Goal: Information Seeking & Learning: Learn about a topic

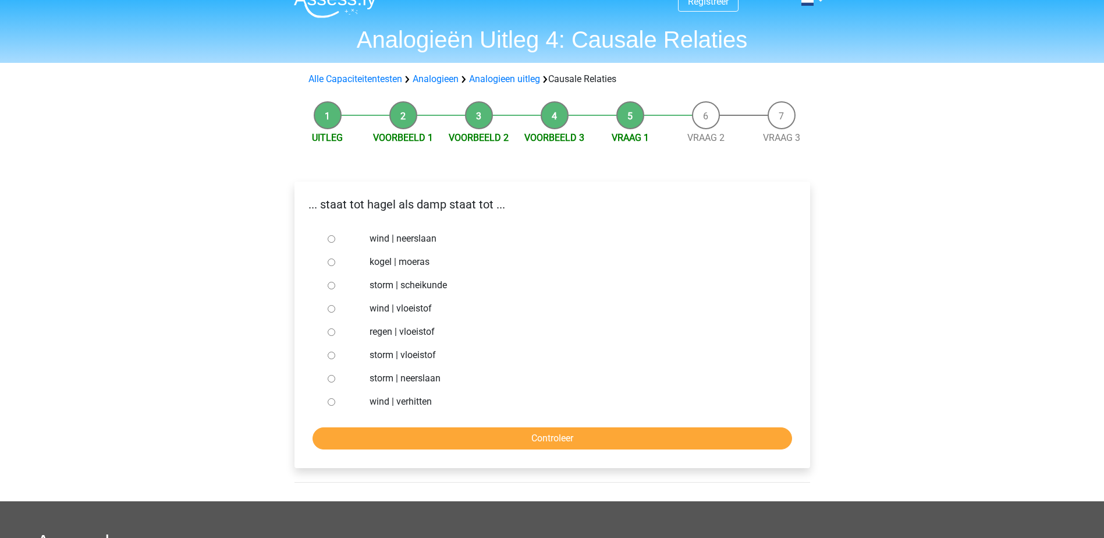
scroll to position [23, 0]
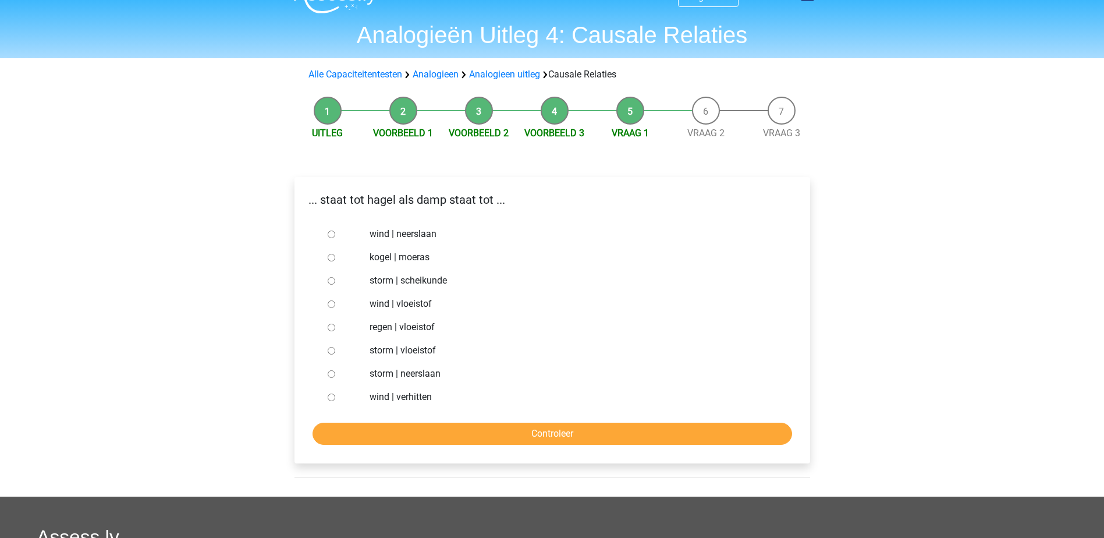
click at [546, 381] on label "storm | neerslaan" at bounding box center [570, 374] width 403 height 14
click at [335, 378] on input "storm | neerslaan" at bounding box center [332, 374] width 8 height 8
radio input "true"
click at [382, 330] on label "regen | vloeistof" at bounding box center [570, 327] width 403 height 14
click at [335, 330] on input "regen | vloeistof" at bounding box center [332, 328] width 8 height 8
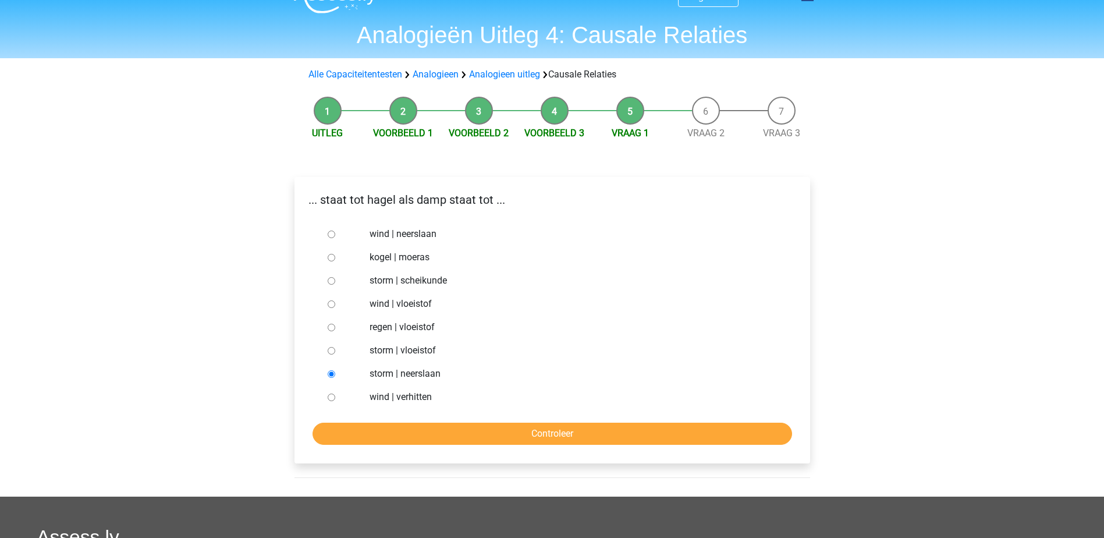
radio input "true"
click at [465, 436] on input "Controleer" at bounding box center [551, 433] width 479 height 22
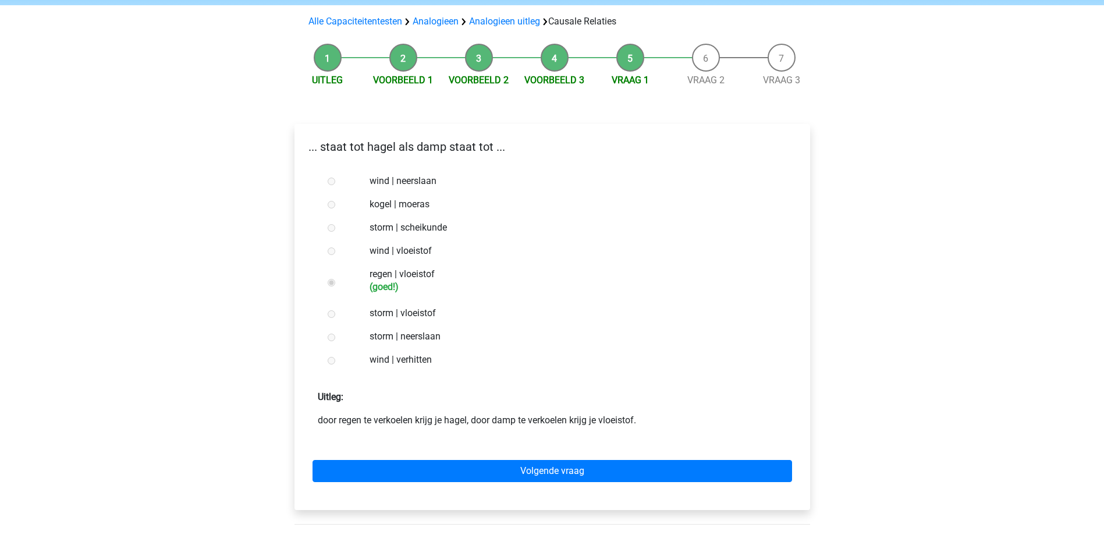
scroll to position [93, 0]
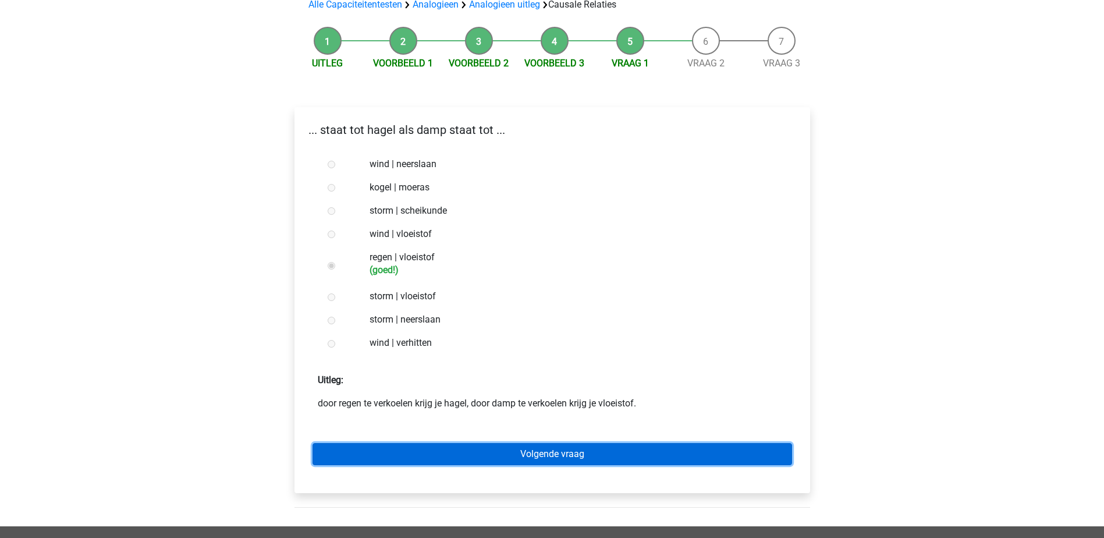
click at [633, 462] on link "Volgende vraag" at bounding box center [551, 454] width 479 height 22
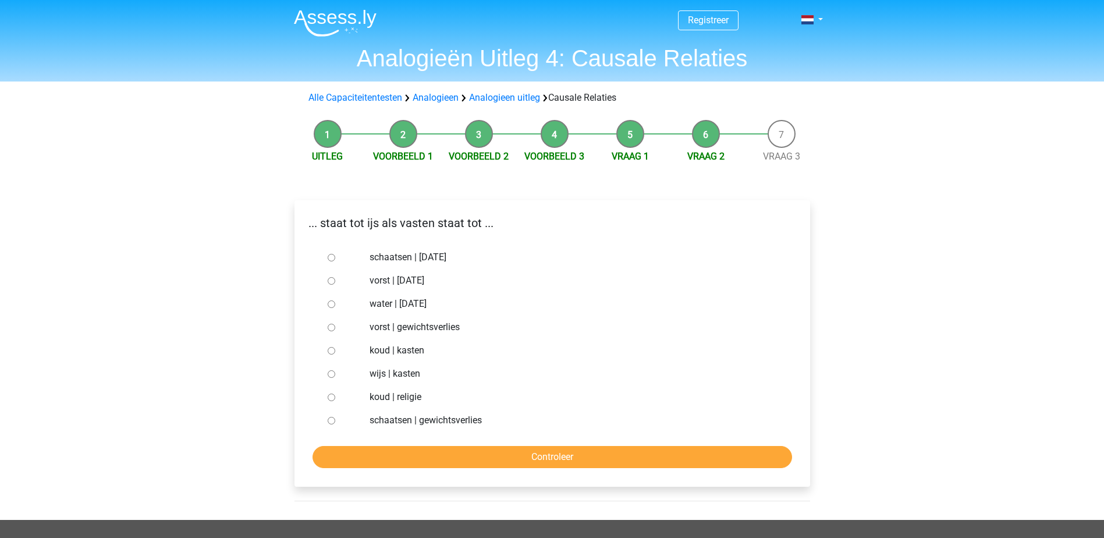
click at [382, 279] on label "vorst | suikerfeest" at bounding box center [570, 280] width 403 height 14
click at [335, 279] on input "vorst | suikerfeest" at bounding box center [332, 281] width 8 height 8
radio input "true"
click at [401, 453] on input "Controleer" at bounding box center [551, 457] width 479 height 22
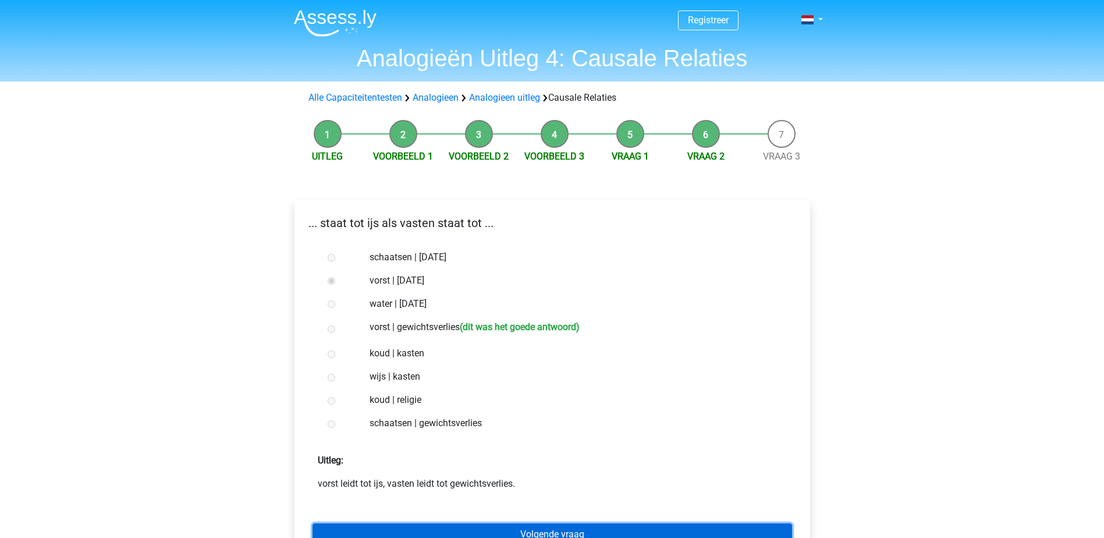
click at [470, 531] on link "Volgende vraag" at bounding box center [551, 534] width 479 height 22
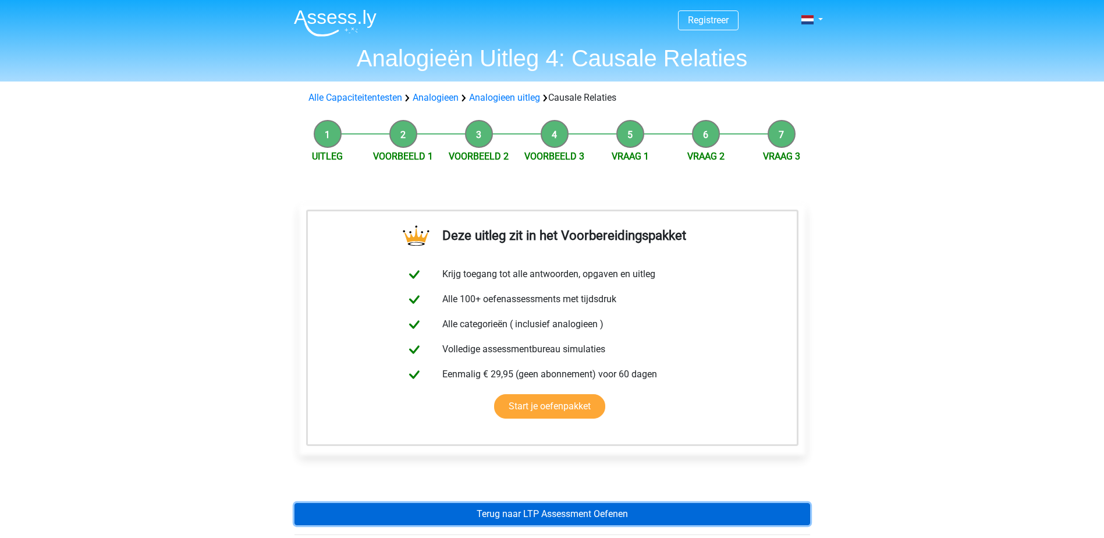
click at [472, 505] on link "Terug naar LTP Assessment Oefenen" at bounding box center [552, 514] width 516 height 22
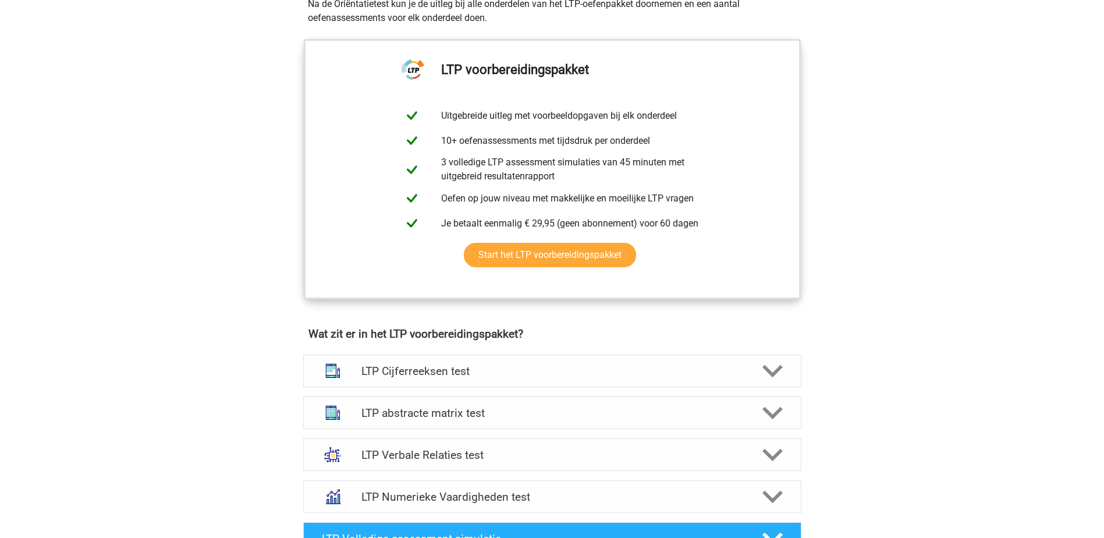
scroll to position [458, 0]
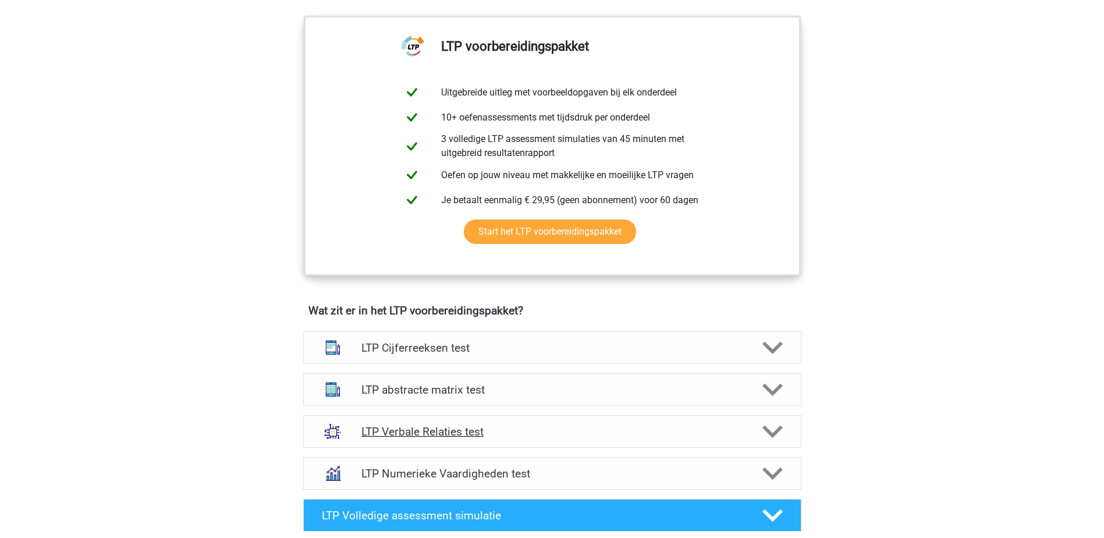
click at [439, 421] on div "LTP Verbale Relaties test" at bounding box center [552, 431] width 498 height 33
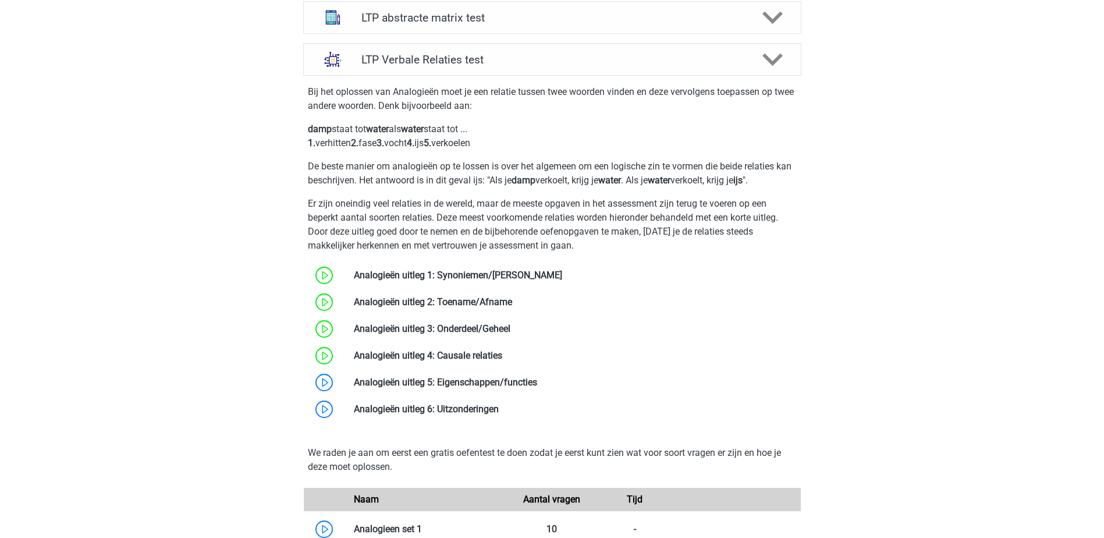
scroll to position [853, 0]
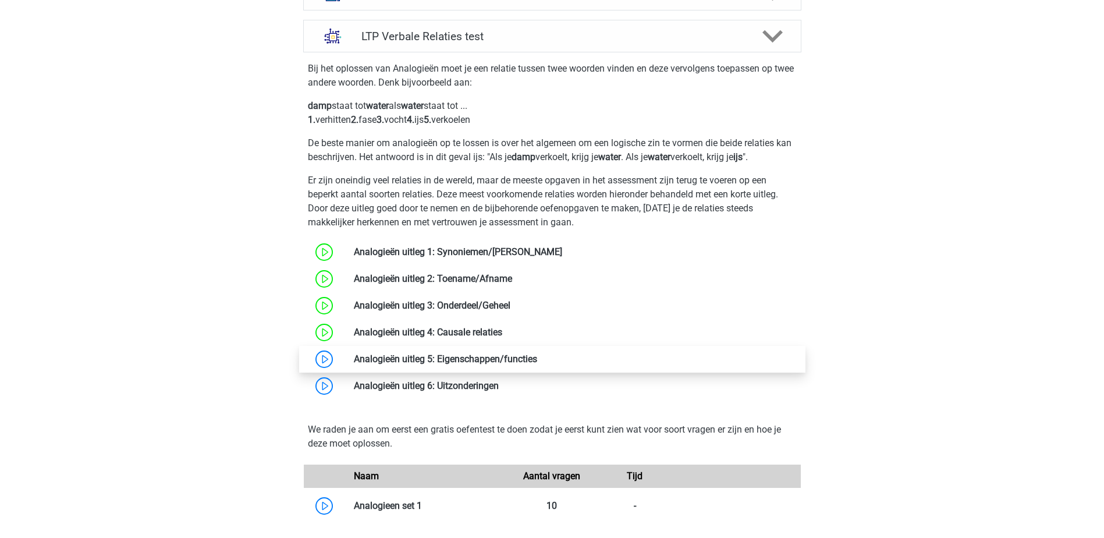
click at [537, 355] on link at bounding box center [537, 358] width 0 height 11
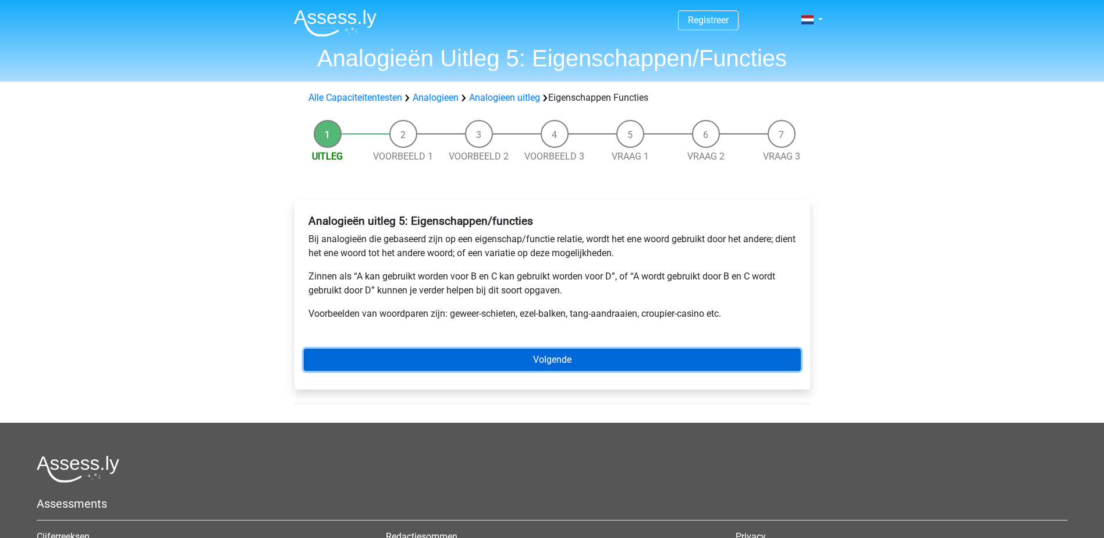
click at [421, 355] on link "Volgende" at bounding box center [552, 360] width 497 height 22
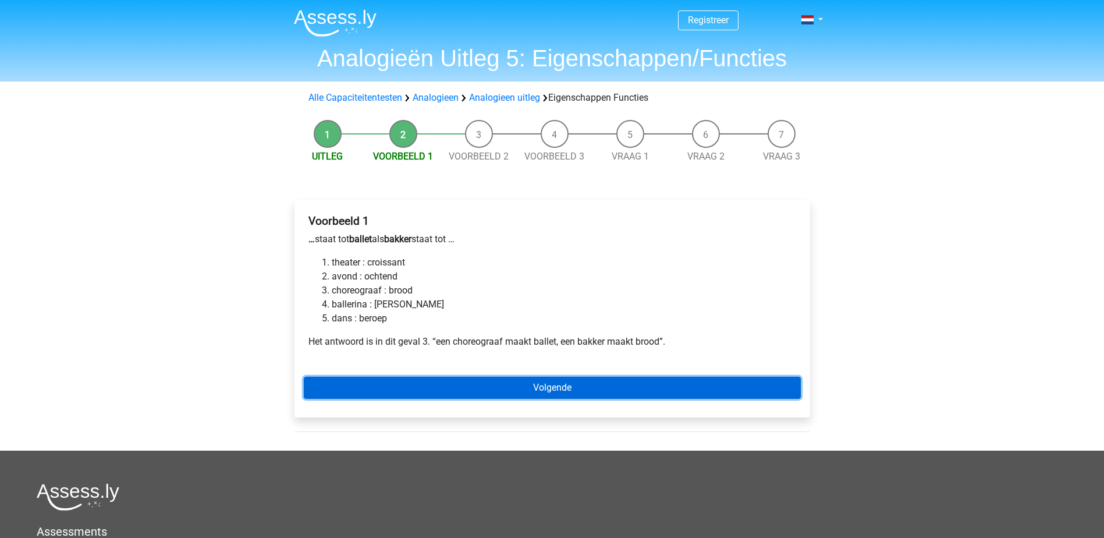
click at [424, 381] on link "Volgende" at bounding box center [552, 387] width 497 height 22
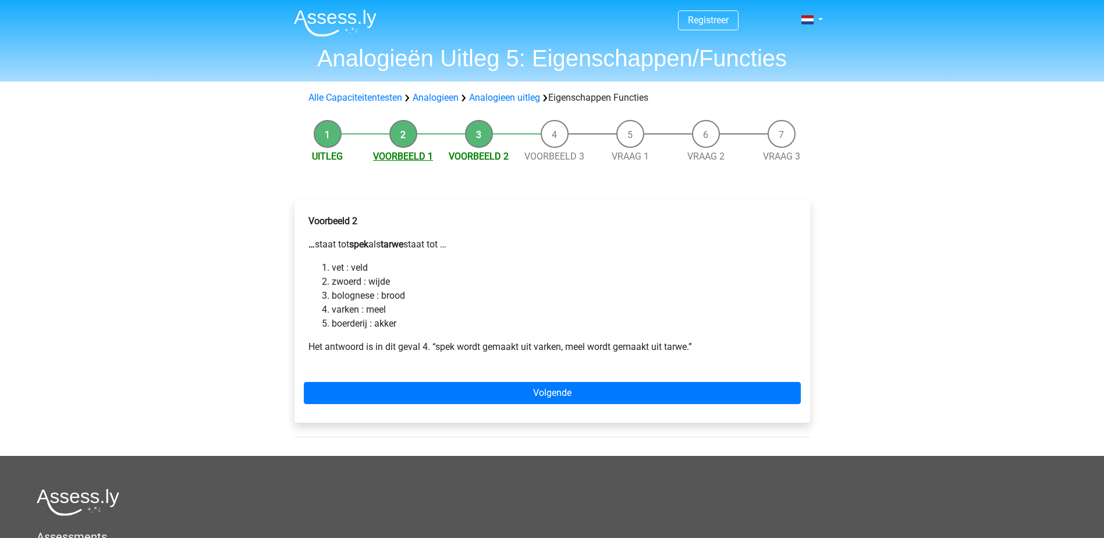
click at [413, 154] on link "Voorbeeld 1" at bounding box center [403, 156] width 60 height 11
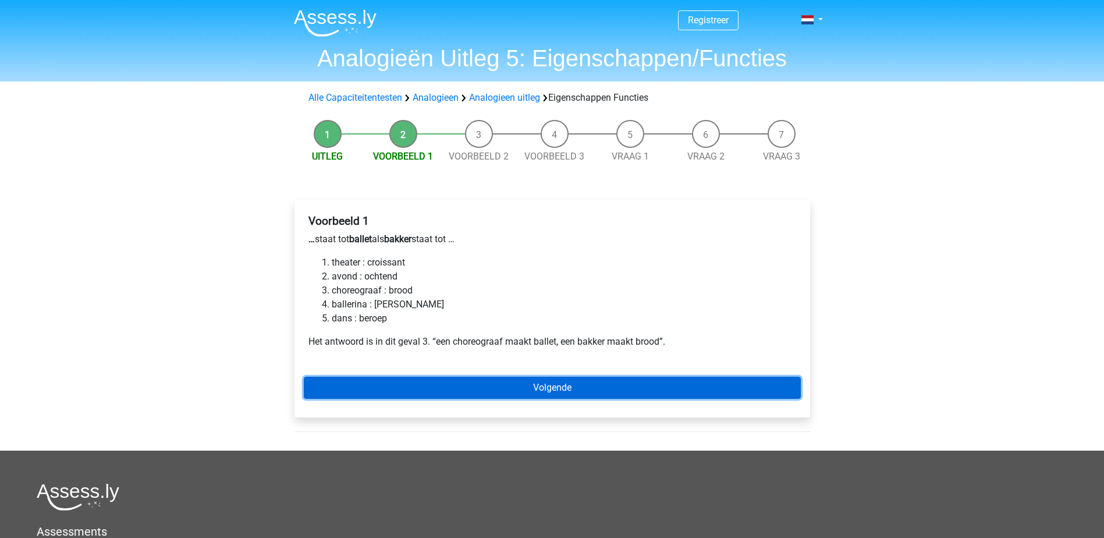
click at [383, 392] on link "Volgende" at bounding box center [552, 387] width 497 height 22
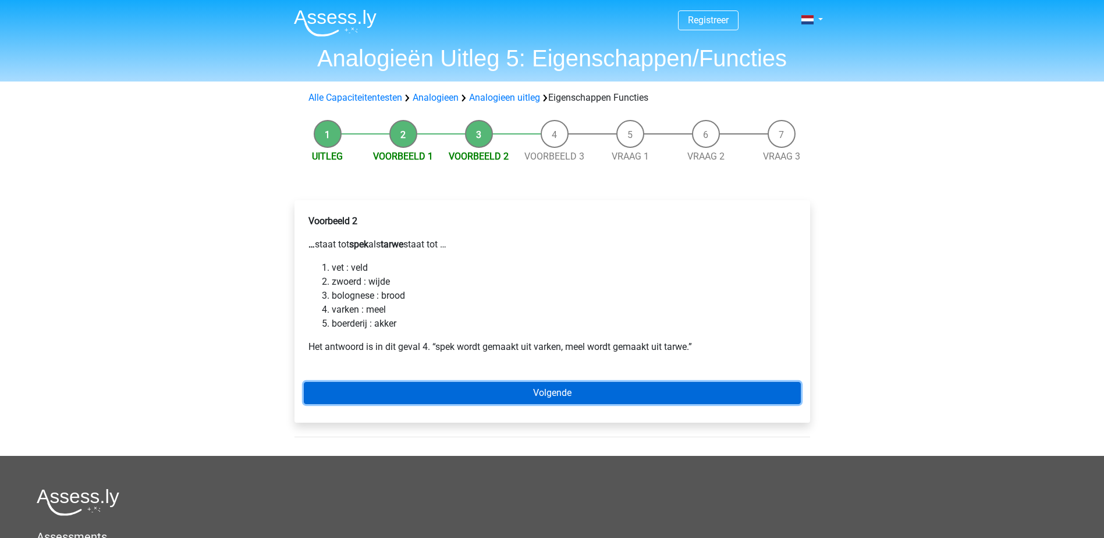
click at [379, 393] on link "Volgende" at bounding box center [552, 393] width 497 height 22
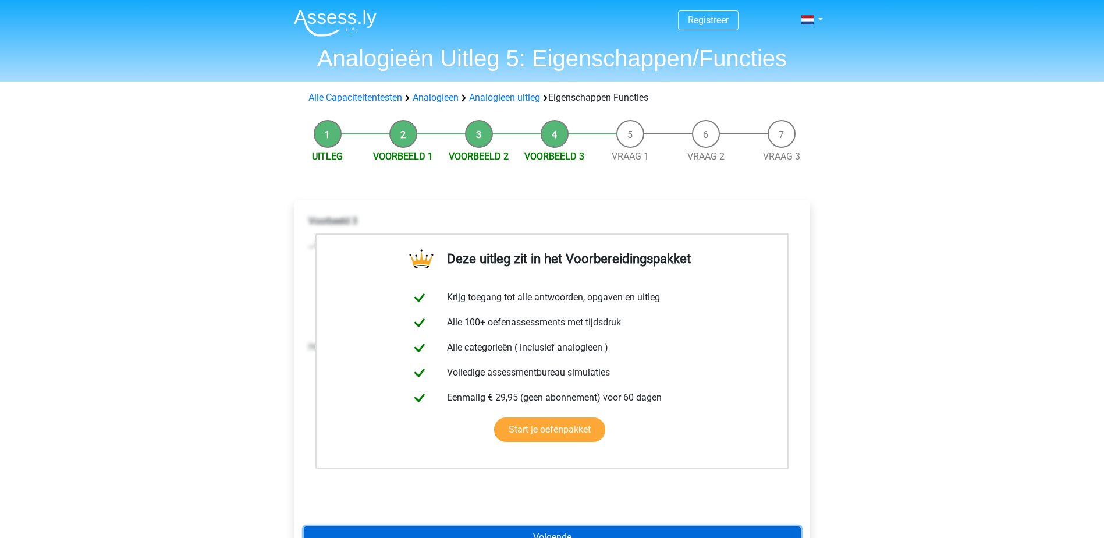
click at [428, 528] on link "Volgende" at bounding box center [552, 537] width 497 height 22
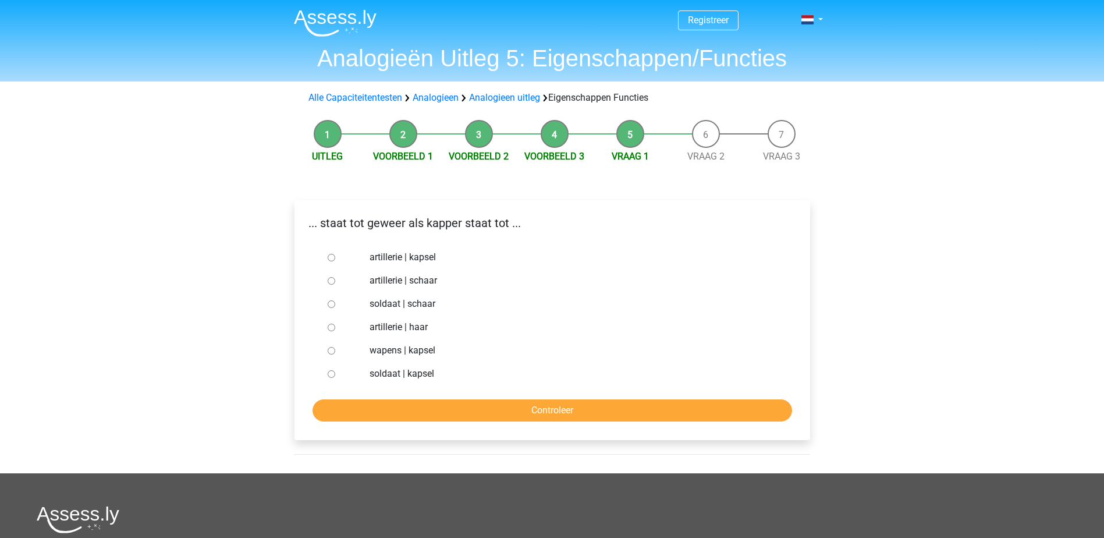
click at [372, 301] on label "soldaat | schaar" at bounding box center [570, 304] width 403 height 14
click at [335, 301] on input "soldaat | schaar" at bounding box center [332, 304] width 8 height 8
radio input "true"
click at [420, 408] on input "Controleer" at bounding box center [551, 410] width 479 height 22
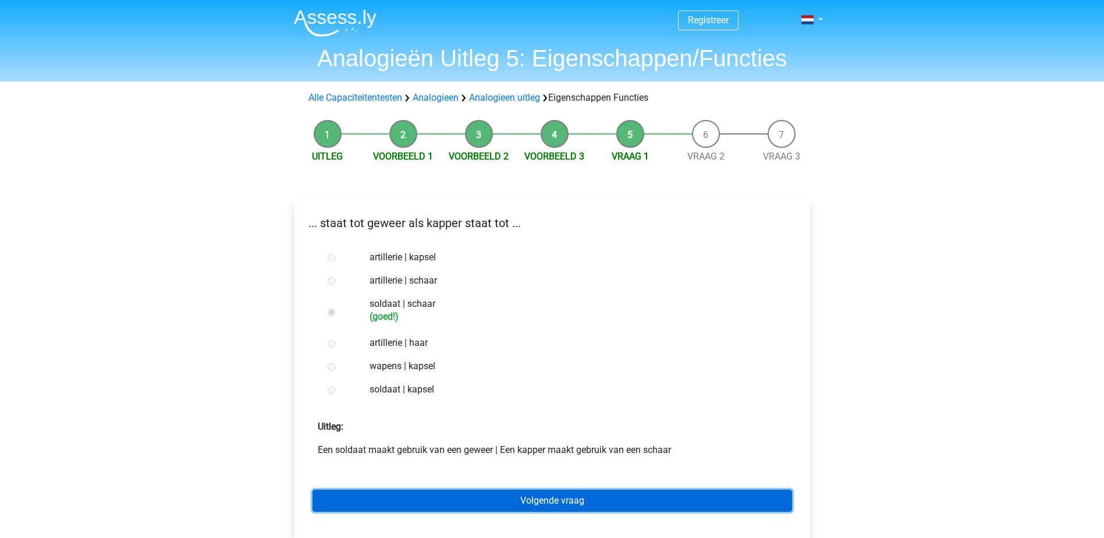
click at [467, 499] on link "Volgende vraag" at bounding box center [551, 500] width 479 height 22
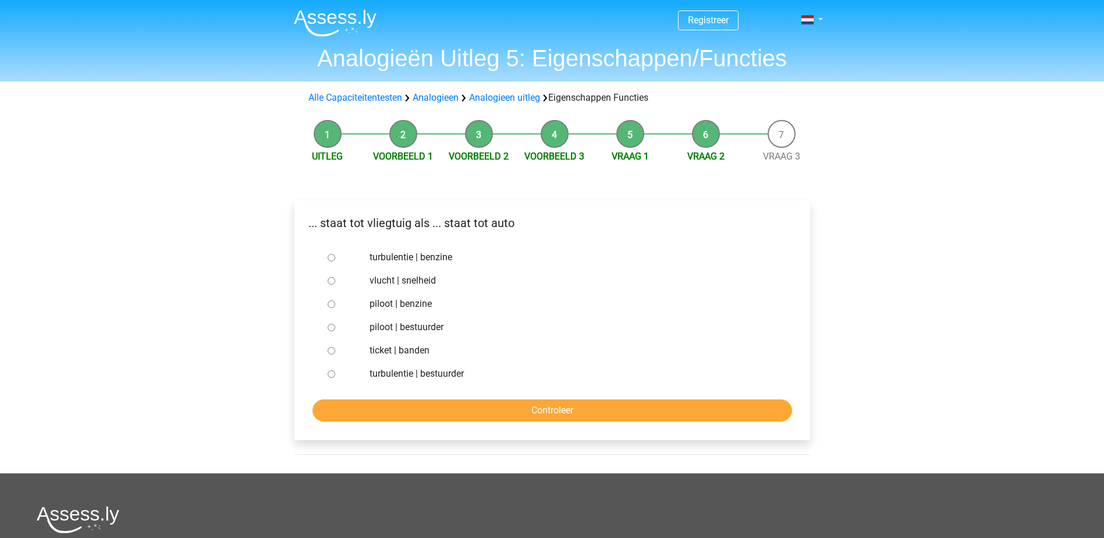
click at [378, 322] on label "piloot | bestuurder" at bounding box center [570, 327] width 403 height 14
click at [335, 324] on input "piloot | bestuurder" at bounding box center [332, 328] width 8 height 8
radio input "true"
click at [431, 408] on input "Controleer" at bounding box center [551, 410] width 479 height 22
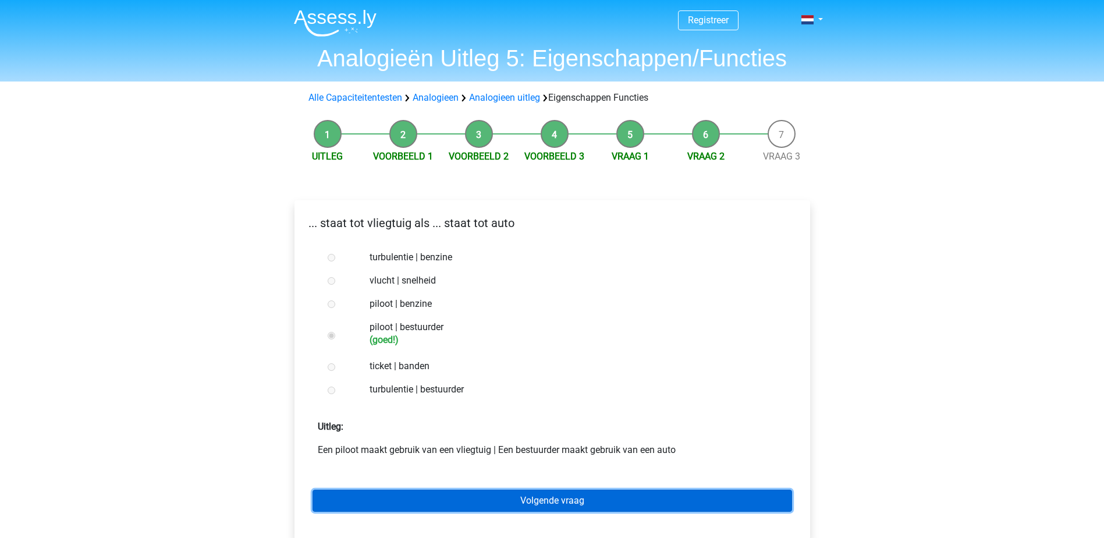
click at [498, 500] on link "Volgende vraag" at bounding box center [551, 500] width 479 height 22
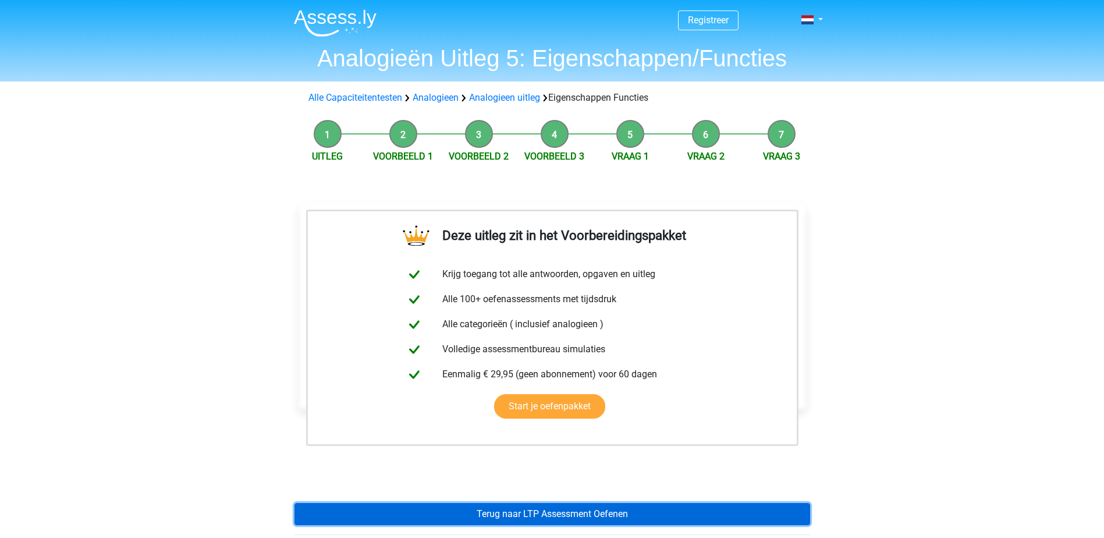
click at [511, 518] on link "Terug naar LTP Assessment Oefenen" at bounding box center [552, 514] width 516 height 22
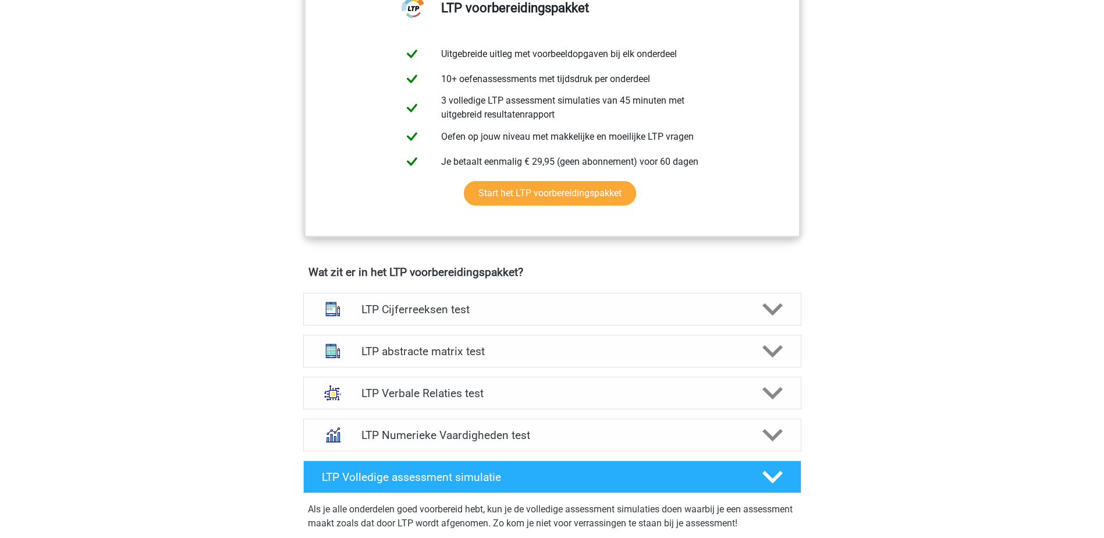
scroll to position [527, 0]
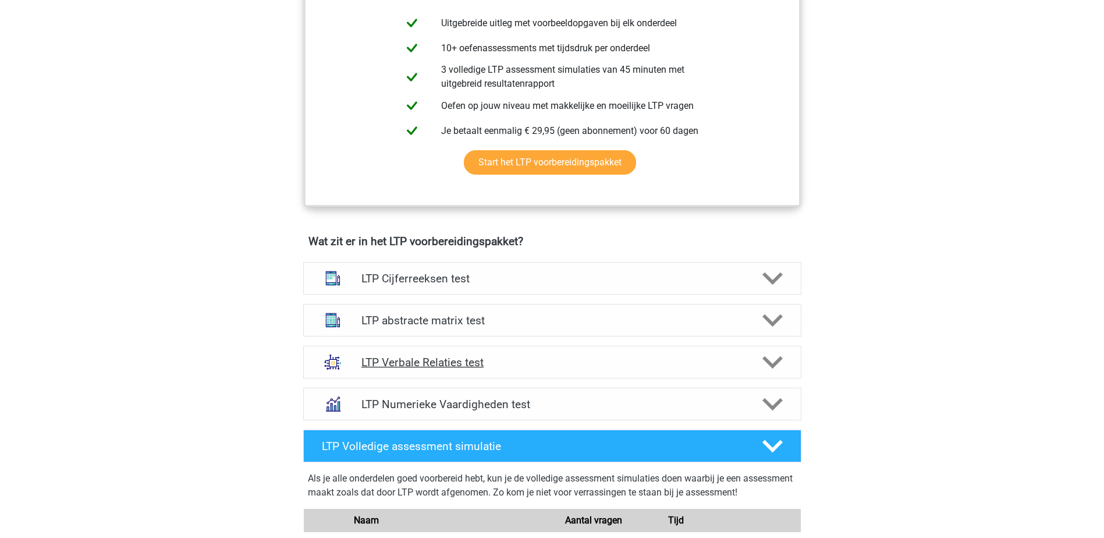
click at [770, 364] on polygon at bounding box center [772, 362] width 20 height 13
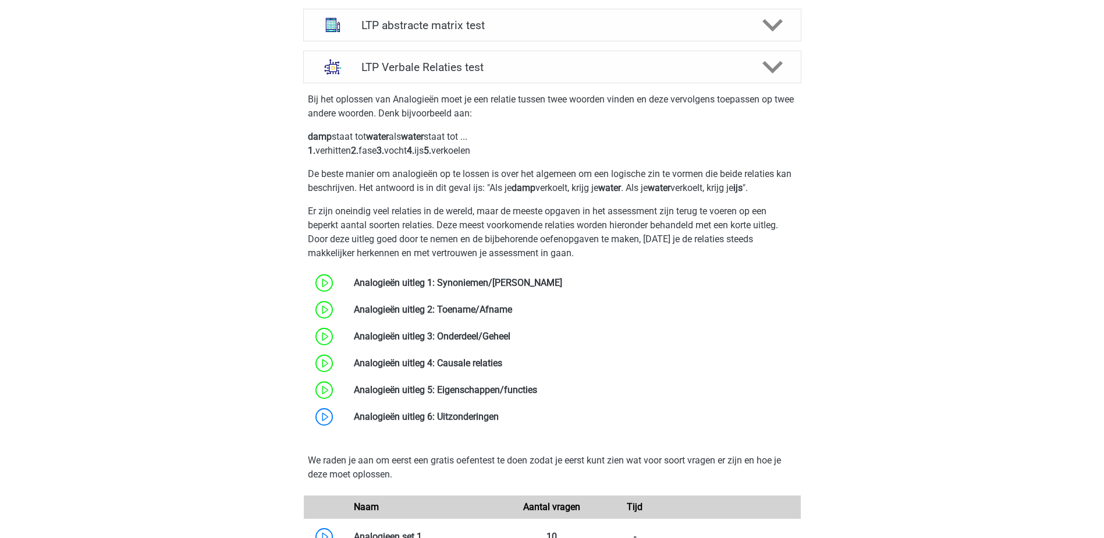
scroll to position [861, 0]
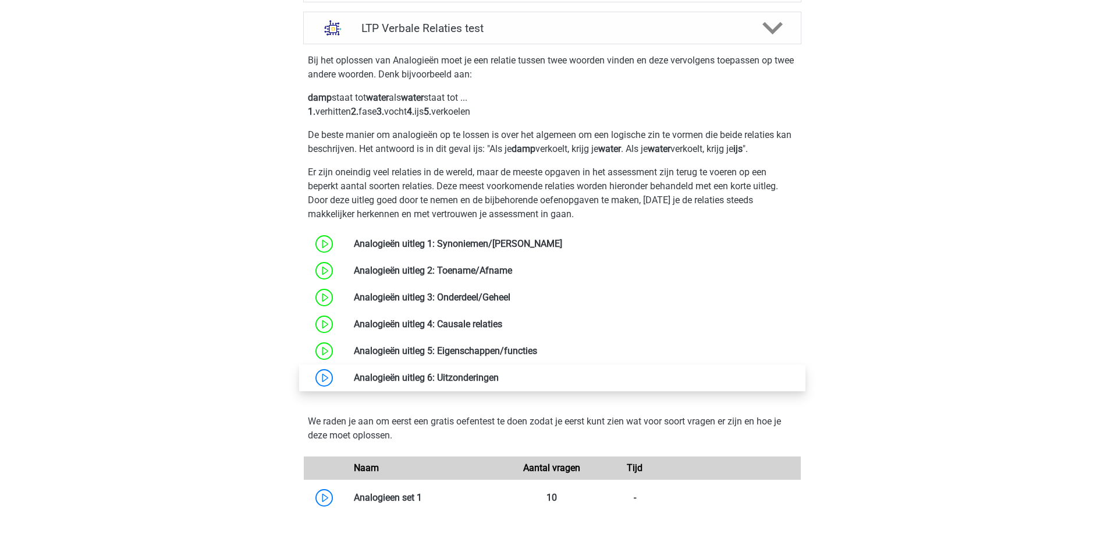
click at [499, 381] on link at bounding box center [499, 377] width 0 height 11
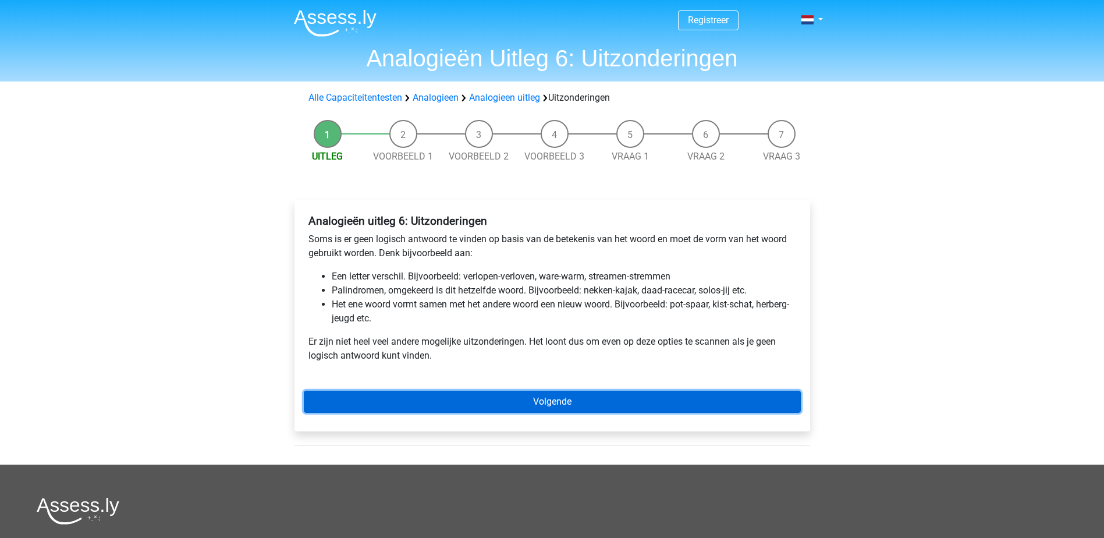
click at [433, 406] on link "Volgende" at bounding box center [552, 401] width 497 height 22
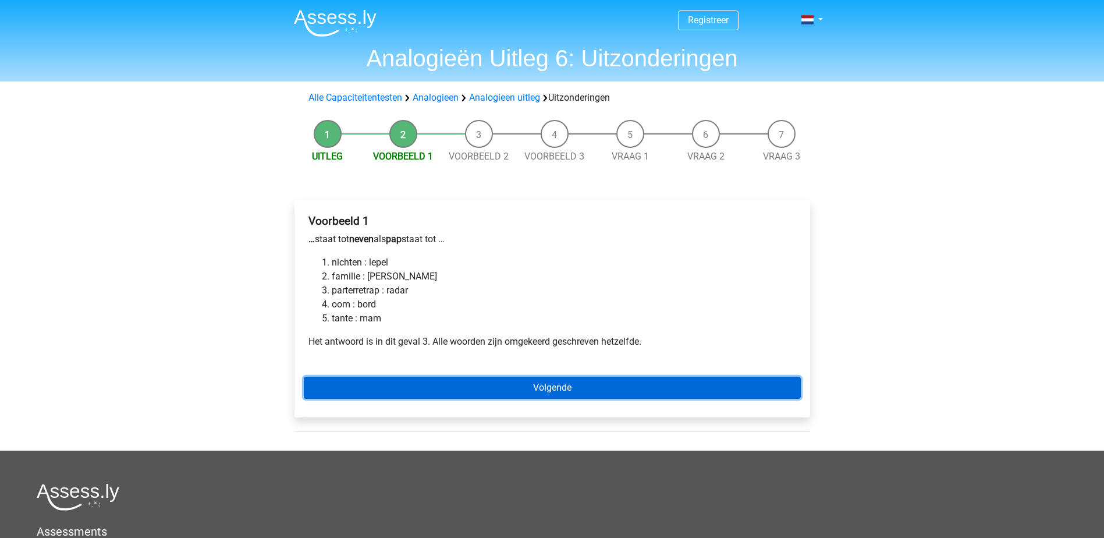
click at [450, 382] on link "Volgende" at bounding box center [552, 387] width 497 height 22
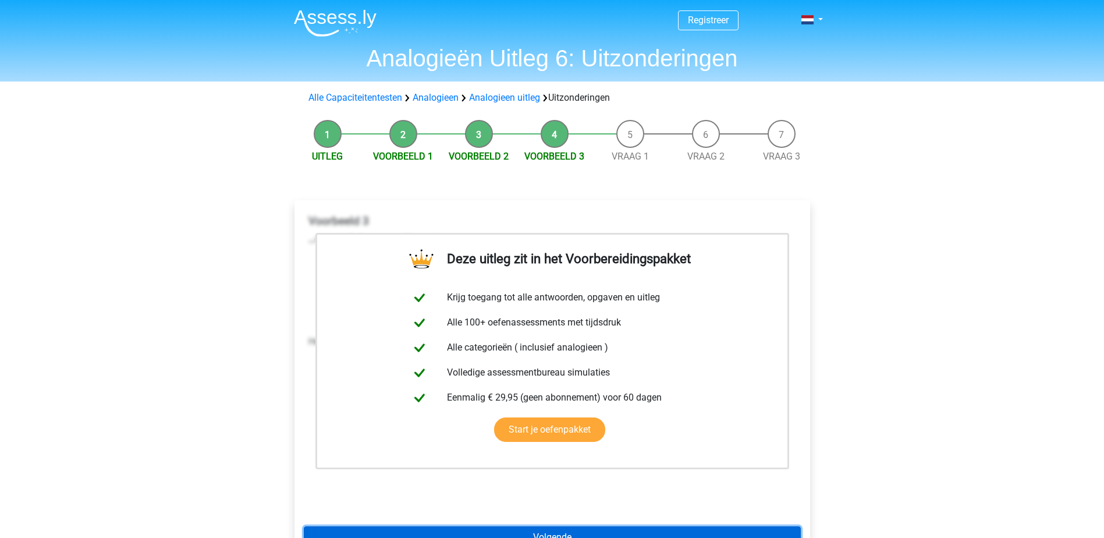
click at [475, 527] on link "Volgende" at bounding box center [552, 537] width 497 height 22
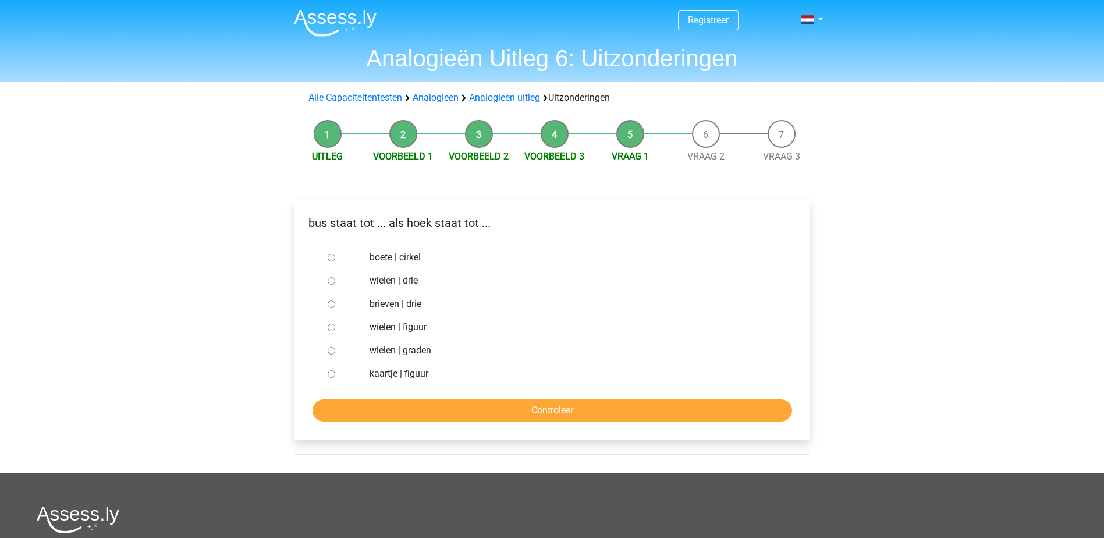
click at [381, 303] on label "brieven | drie" at bounding box center [570, 304] width 403 height 14
click at [335, 303] on input "brieven | drie" at bounding box center [332, 304] width 8 height 8
radio input "true"
click at [450, 408] on input "Controleer" at bounding box center [551, 410] width 479 height 22
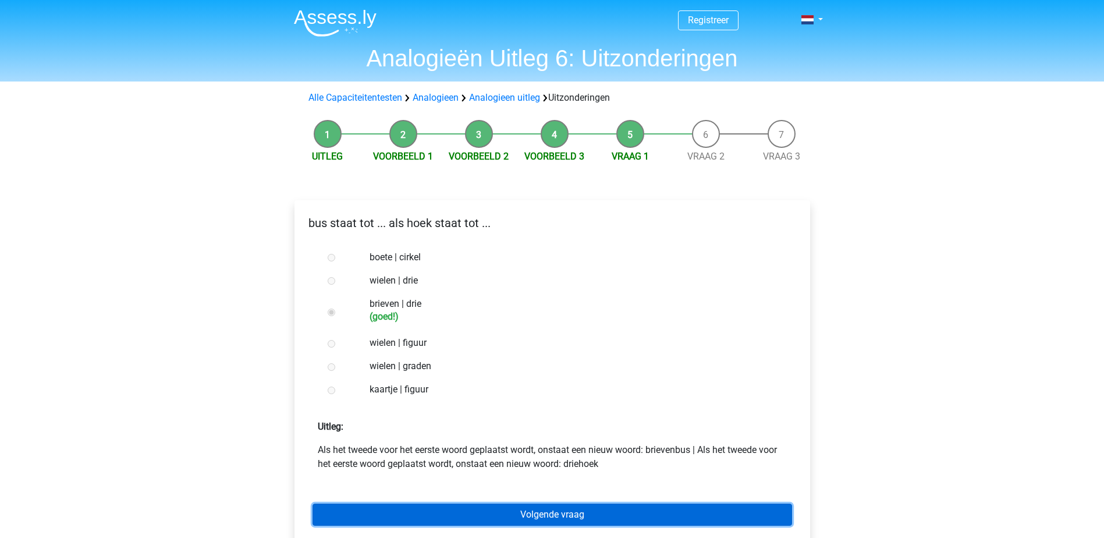
click at [475, 514] on link "Volgende vraag" at bounding box center [551, 514] width 479 height 22
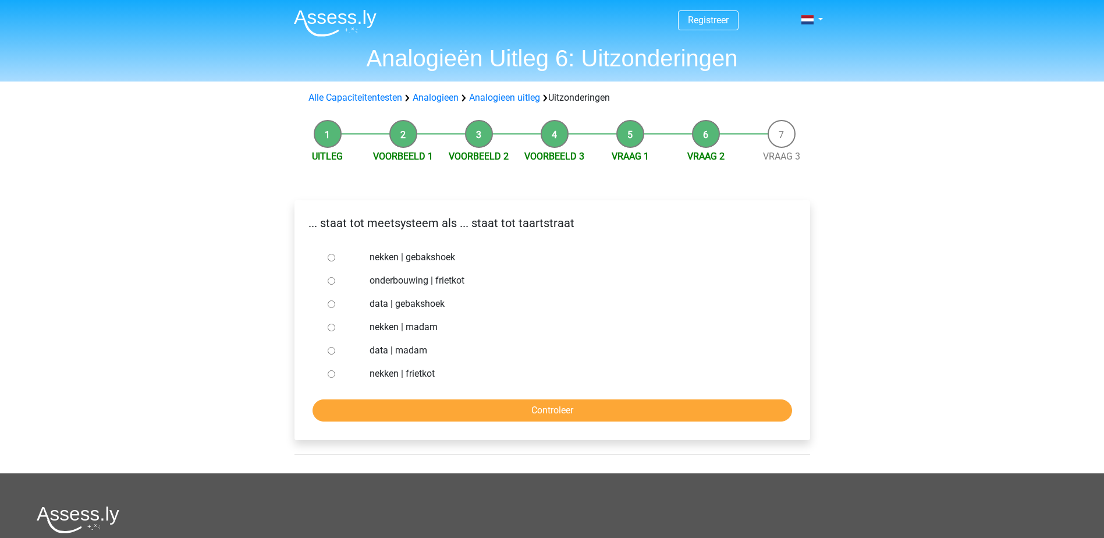
click at [404, 325] on label "nekken | madam" at bounding box center [570, 327] width 403 height 14
click at [335, 325] on input "nekken | madam" at bounding box center [332, 328] width 8 height 8
radio input "true"
click at [454, 405] on input "Controleer" at bounding box center [551, 410] width 479 height 22
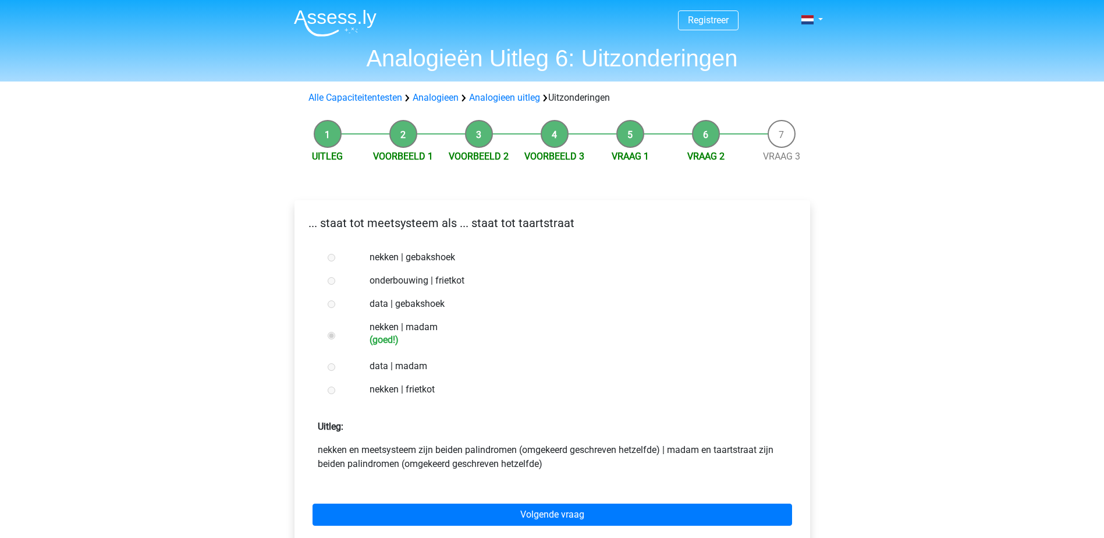
click at [536, 510] on link "Volgende vraag" at bounding box center [551, 514] width 479 height 22
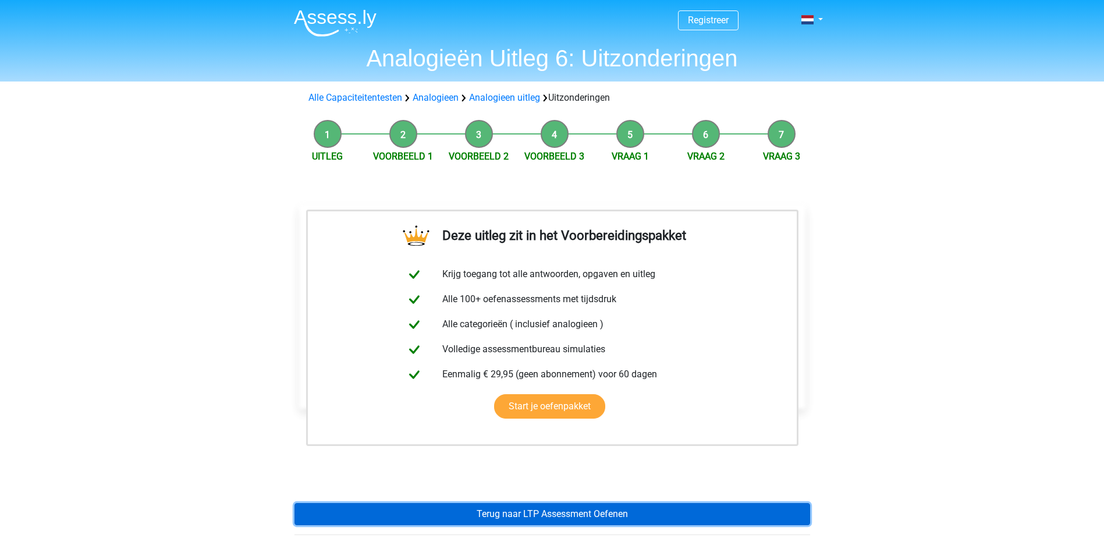
click at [536, 510] on link "Terug naar LTP Assessment Oefenen" at bounding box center [552, 514] width 516 height 22
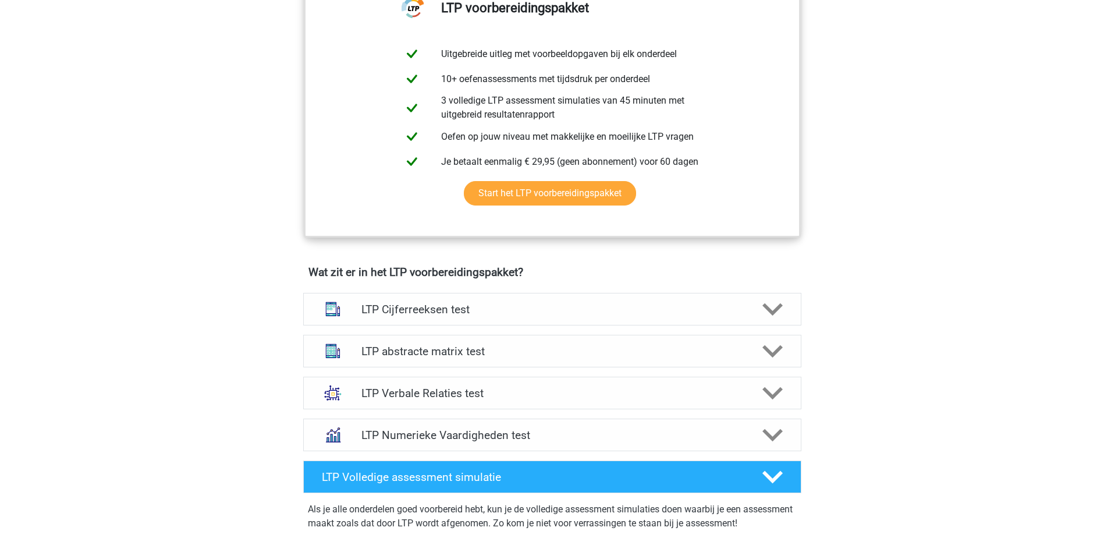
scroll to position [543, 0]
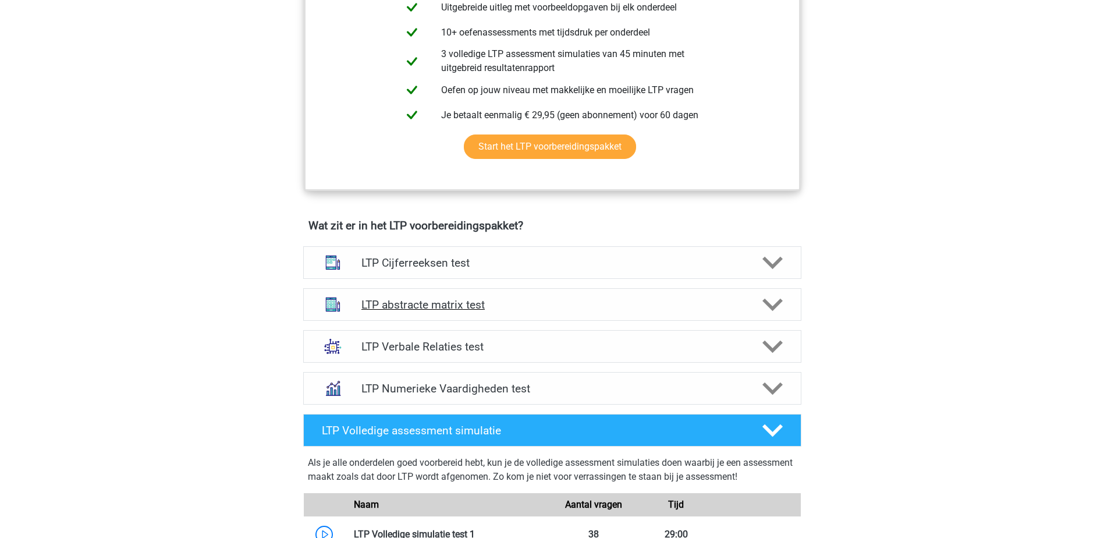
click at [446, 301] on h4 "LTP abstracte matrix test" at bounding box center [551, 304] width 381 height 13
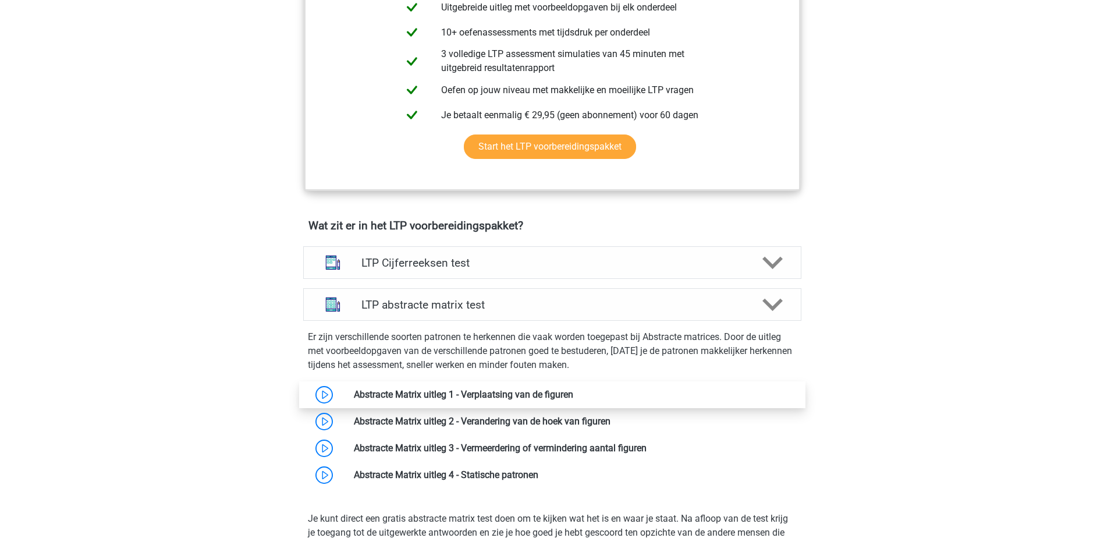
click at [573, 389] on link at bounding box center [573, 394] width 0 height 11
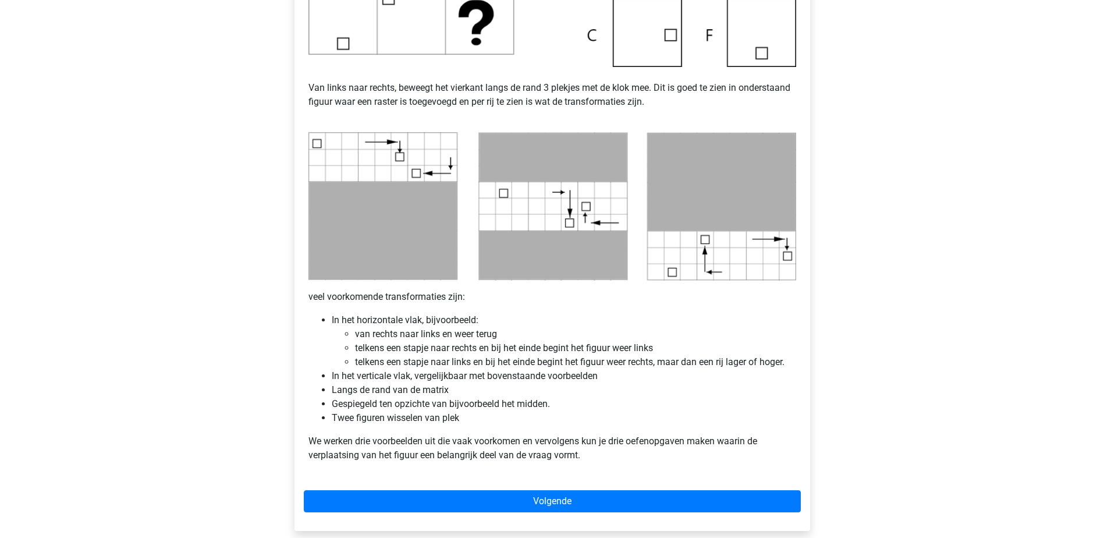
scroll to position [489, 0]
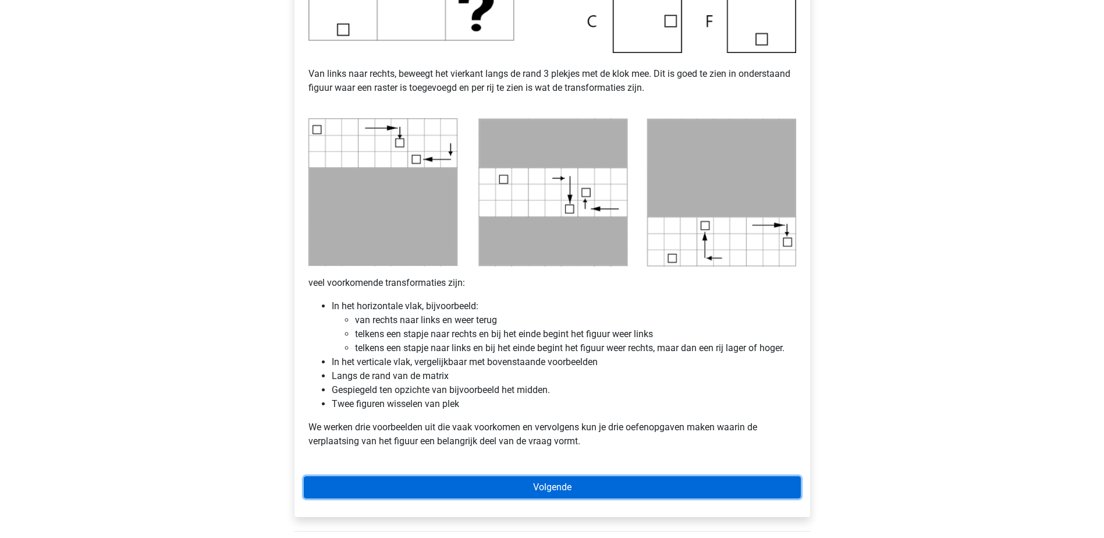
click at [768, 493] on link "Volgende" at bounding box center [552, 487] width 497 height 22
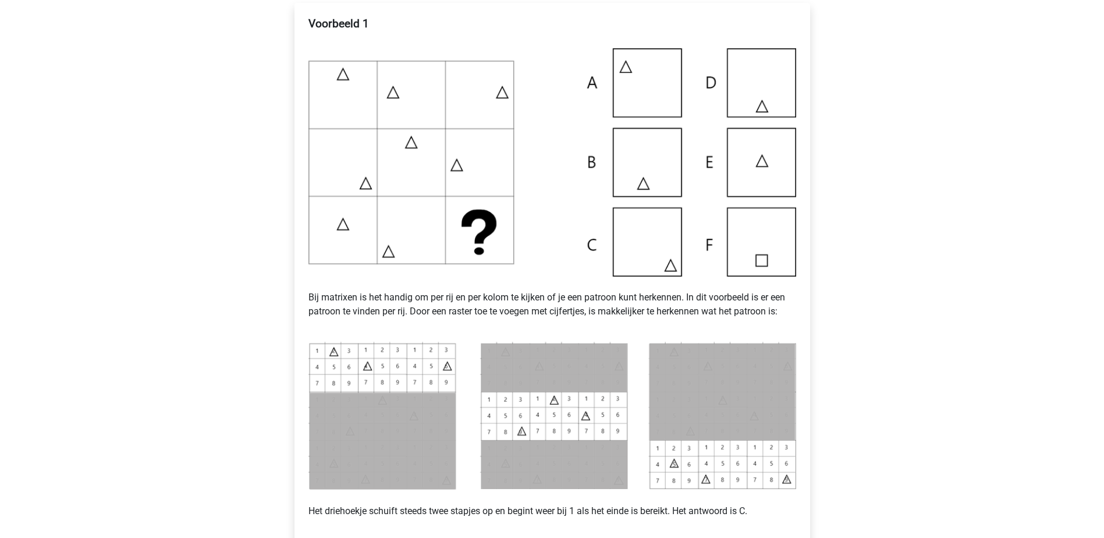
scroll to position [248, 0]
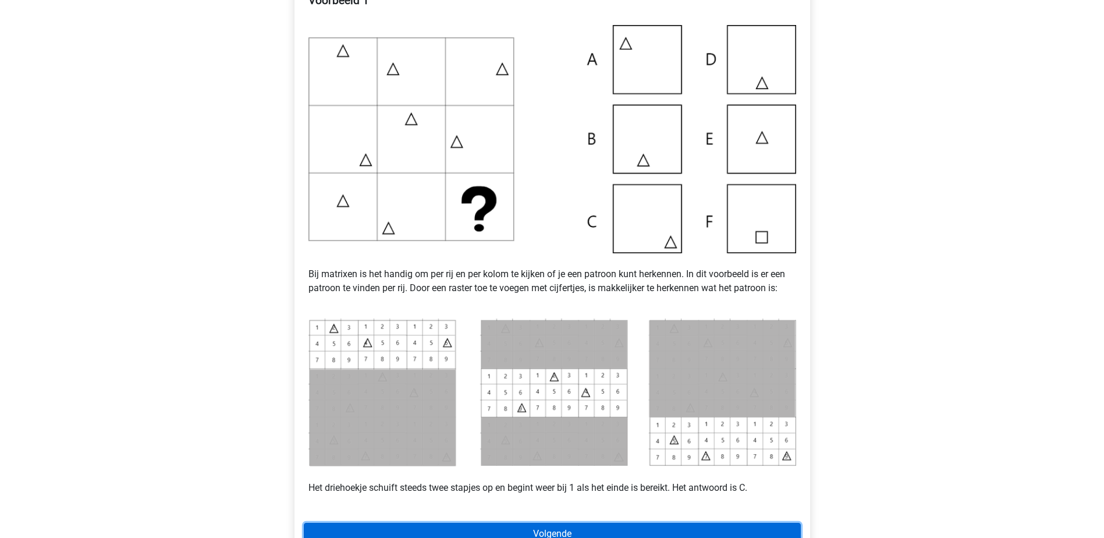
click at [605, 528] on link "Volgende" at bounding box center [552, 534] width 497 height 22
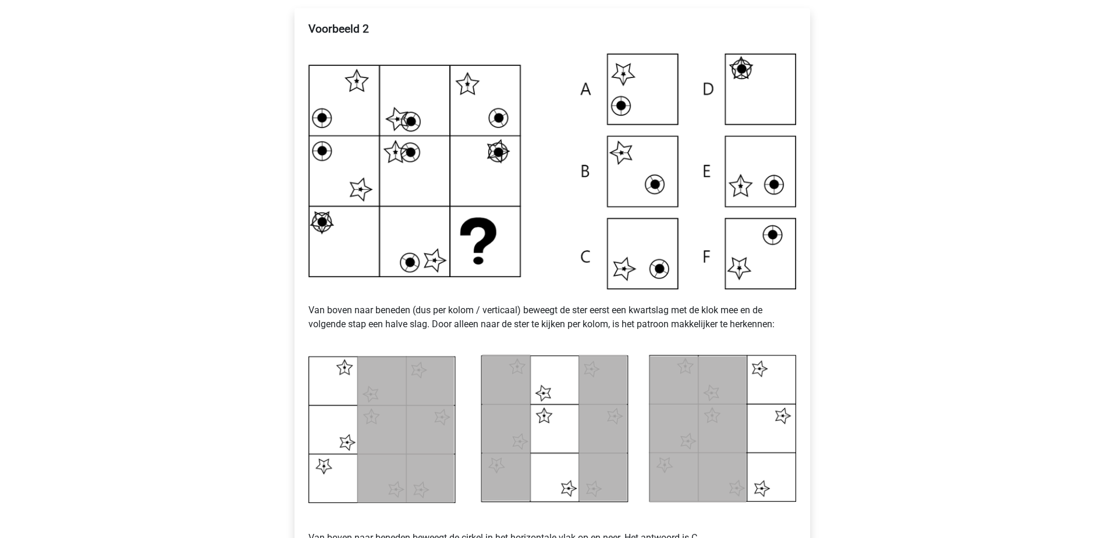
scroll to position [219, 0]
